Goal: Navigation & Orientation: Understand site structure

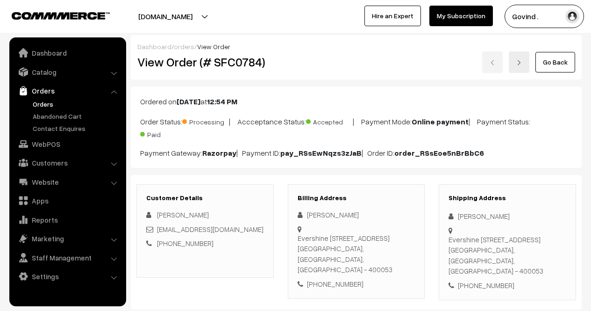
click at [46, 104] on link "Orders" at bounding box center [76, 104] width 92 height 10
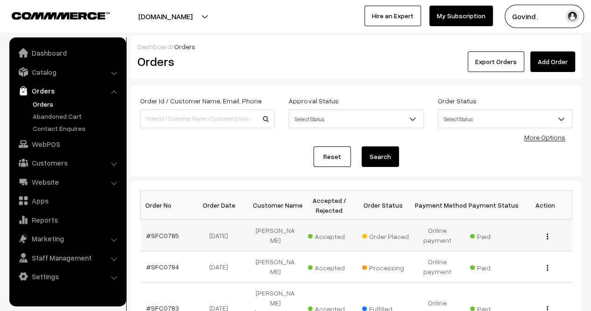
click at [547, 235] on img "button" at bounding box center [546, 236] width 1 height 6
click at [511, 249] on link "View" at bounding box center [505, 249] width 79 height 21
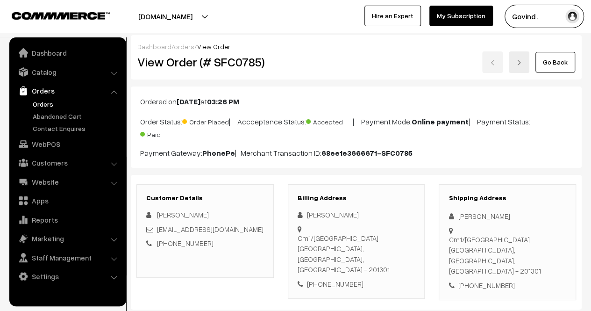
click at [590, 0] on html "Thank you for showing interest. Our team will call you shortly. Close [DOMAIN_N…" at bounding box center [295, 155] width 591 height 311
click at [553, 60] on link "Go Back" at bounding box center [555, 62] width 40 height 21
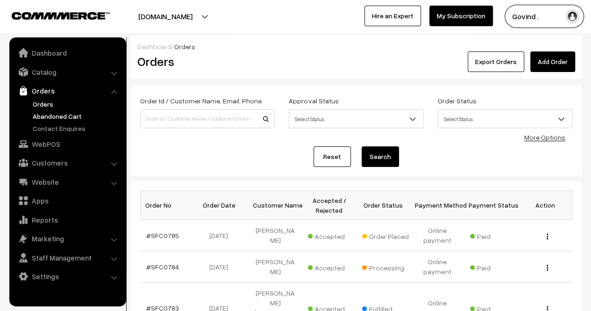
click at [80, 113] on link "Abandoned Cart" at bounding box center [76, 116] width 92 height 10
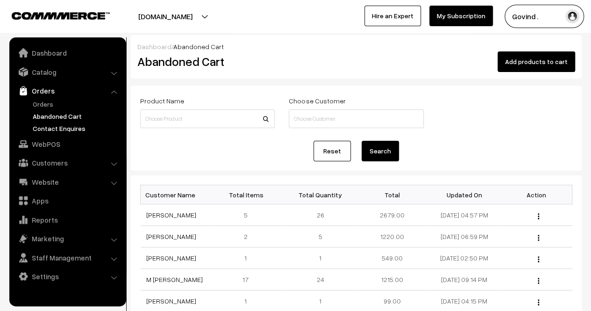
click at [64, 127] on link "Contact Enquires" at bounding box center [76, 128] width 92 height 10
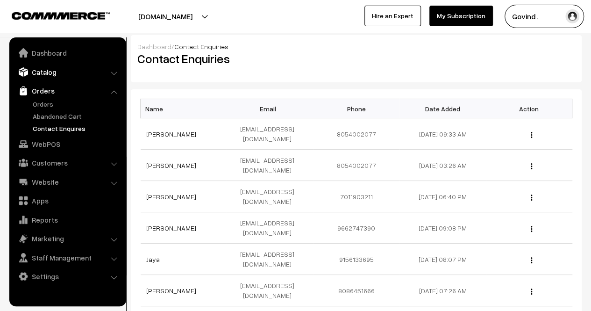
click at [46, 71] on link "Catalog" at bounding box center [67, 72] width 111 height 17
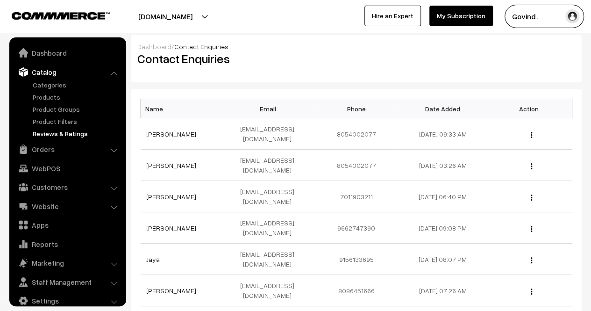
click at [59, 133] on link "Reviews & Ratings" at bounding box center [76, 133] width 92 height 10
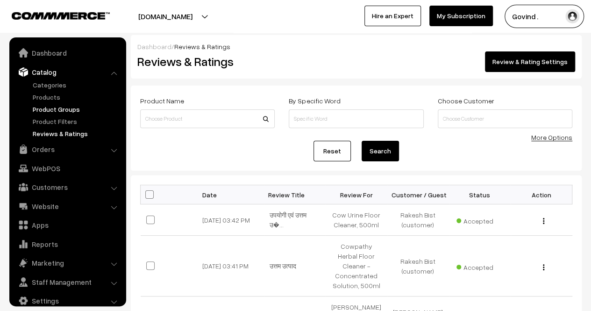
scroll to position [12, 0]
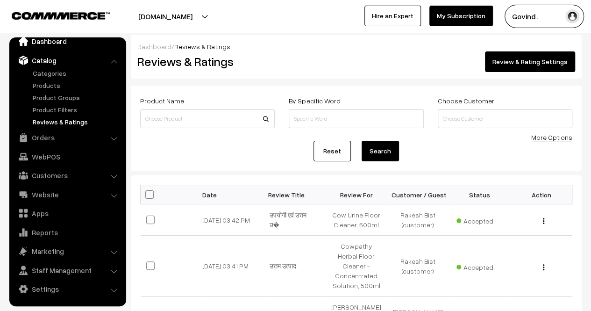
click at [45, 43] on link "Dashboard" at bounding box center [67, 41] width 111 height 17
